Goal: Task Accomplishment & Management: Manage account settings

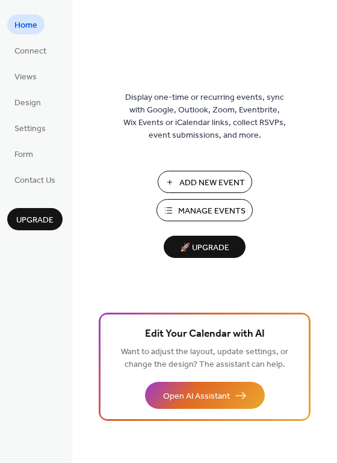
click at [199, 206] on span "Manage Events" at bounding box center [211, 211] width 67 height 13
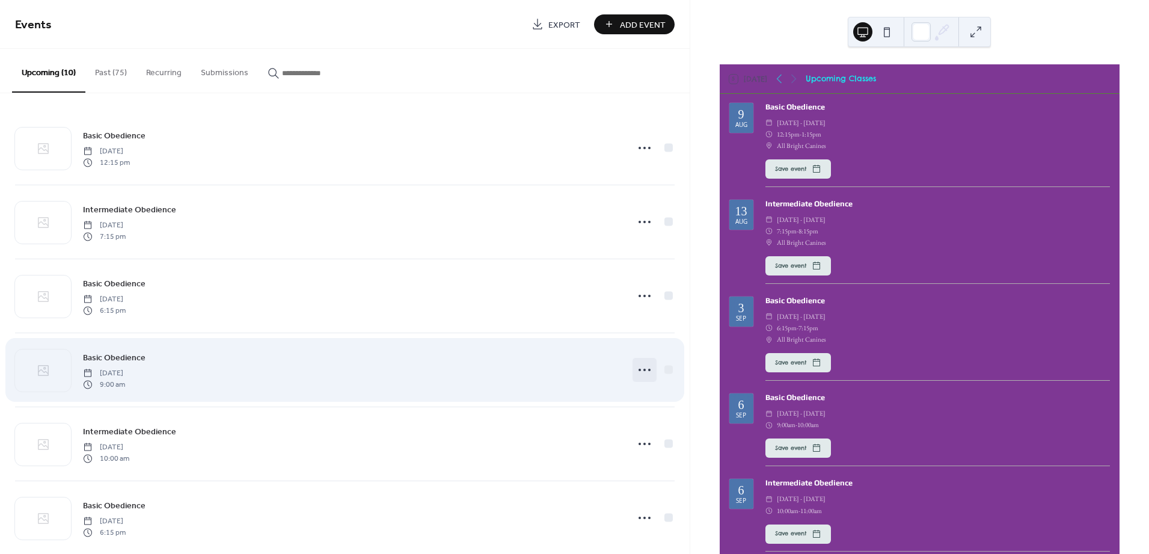
click at [643, 369] on circle at bounding box center [644, 370] width 2 height 2
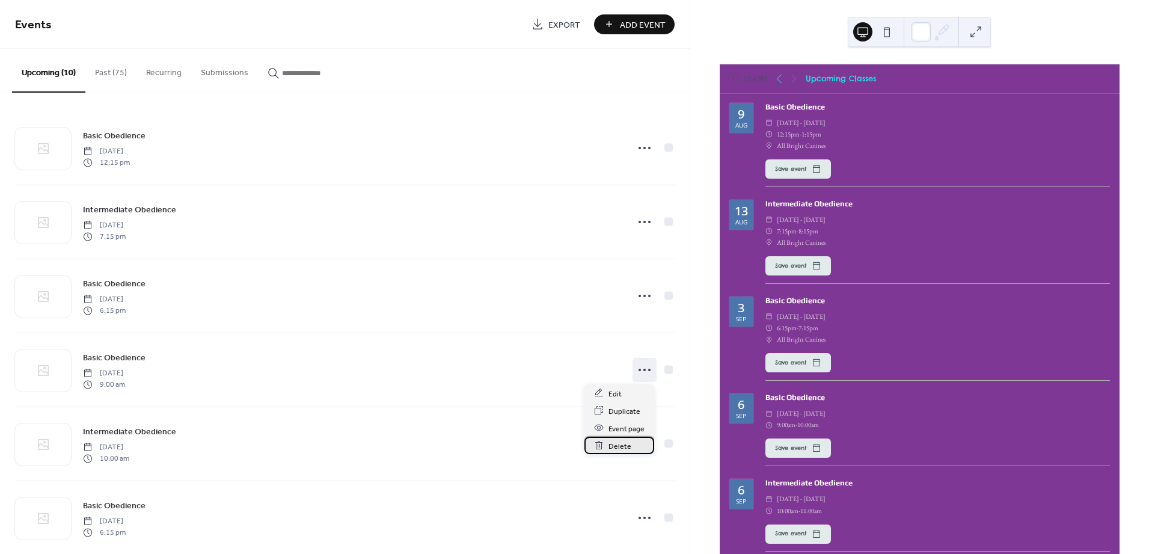
click at [620, 443] on span "Delete" at bounding box center [620, 446] width 23 height 13
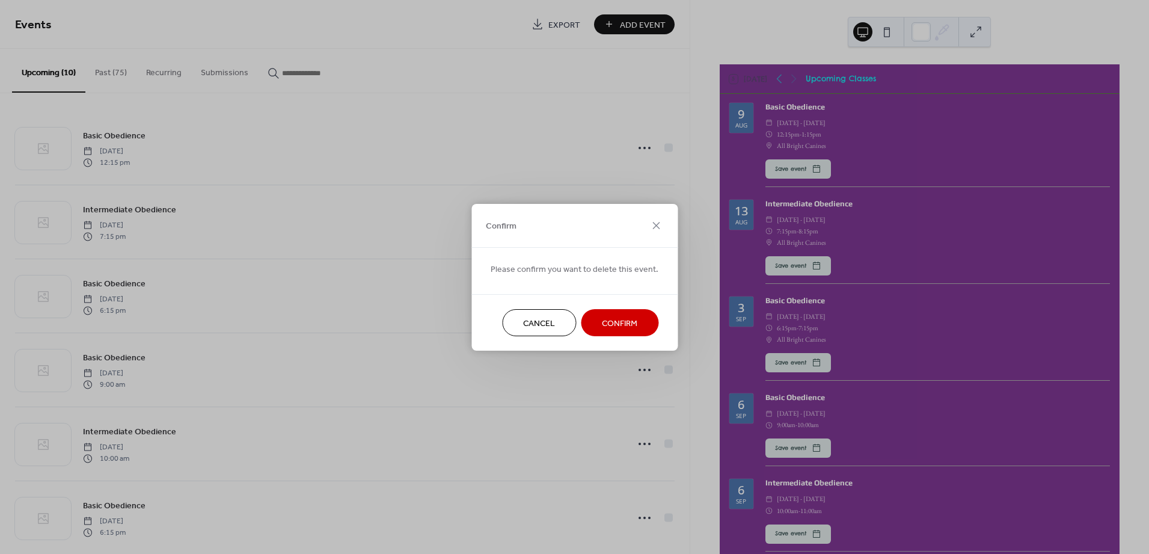
click at [624, 319] on span "Confirm" at bounding box center [619, 323] width 35 height 13
